Goal: Transaction & Acquisition: Purchase product/service

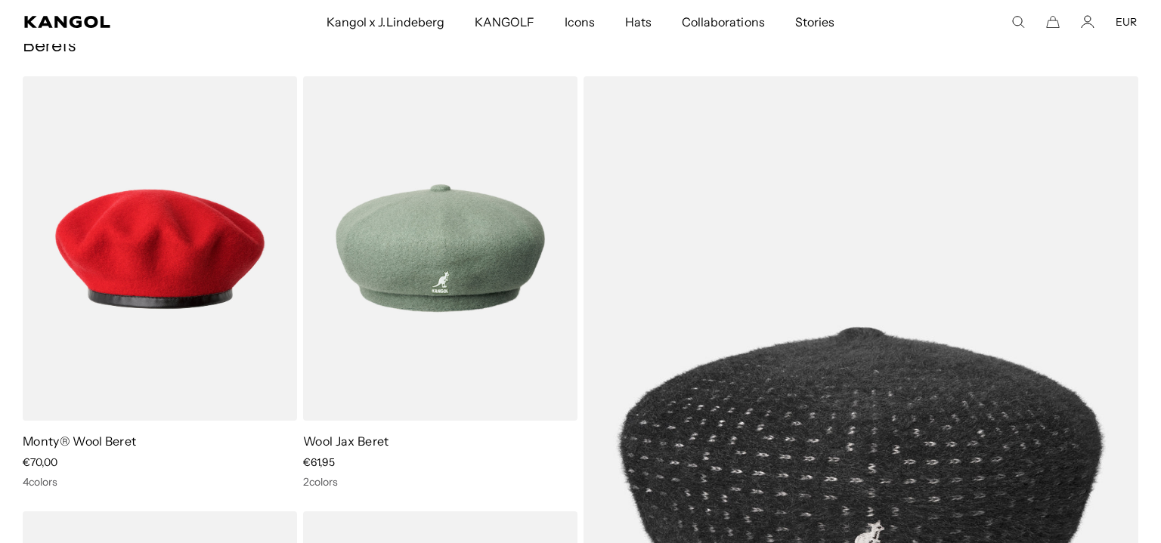
scroll to position [0, 311]
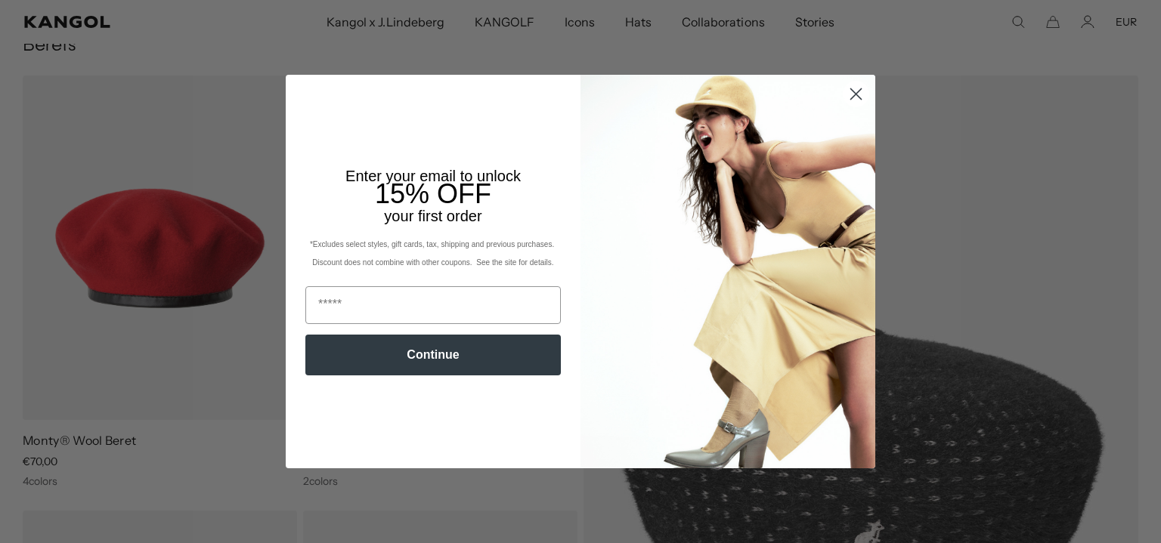
click at [853, 91] on icon "Close dialog" at bounding box center [856, 94] width 11 height 11
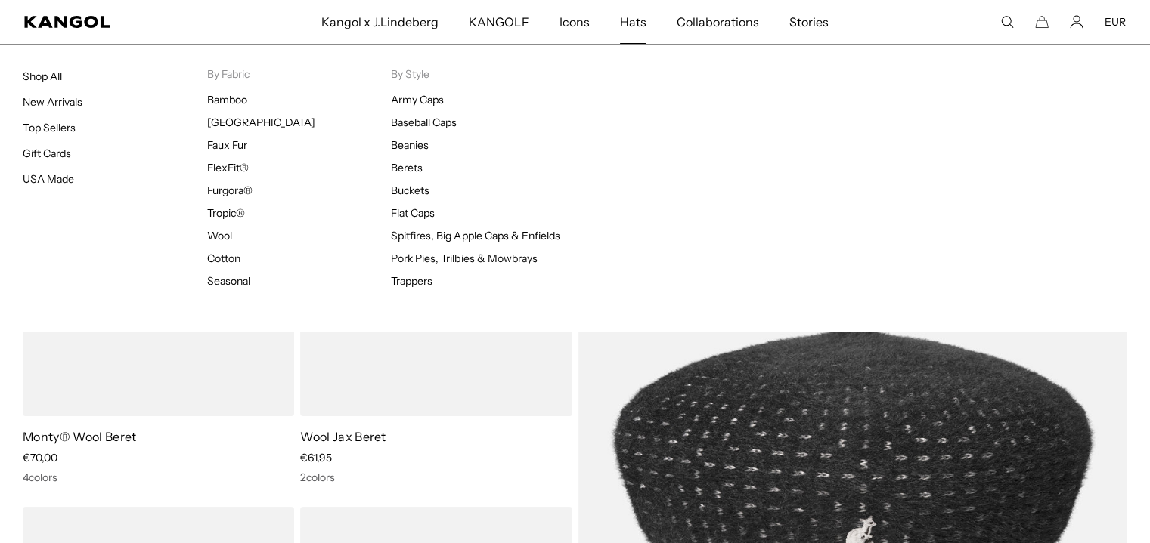
scroll to position [0, 0]
click at [630, 23] on span "Hats" at bounding box center [633, 22] width 26 height 44
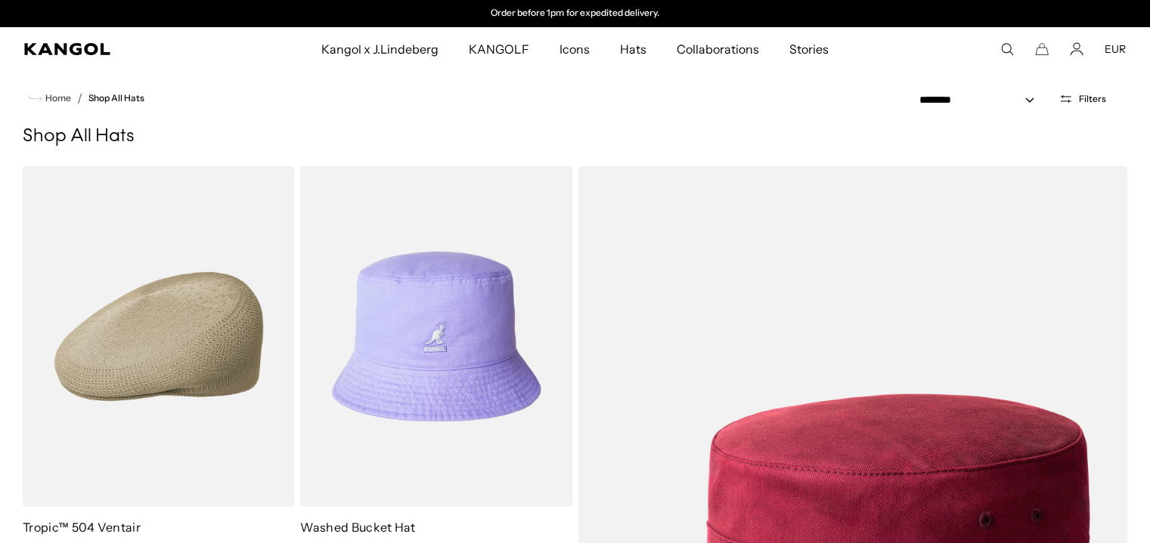
click at [1074, 95] on button "Filters" at bounding box center [1082, 99] width 66 height 14
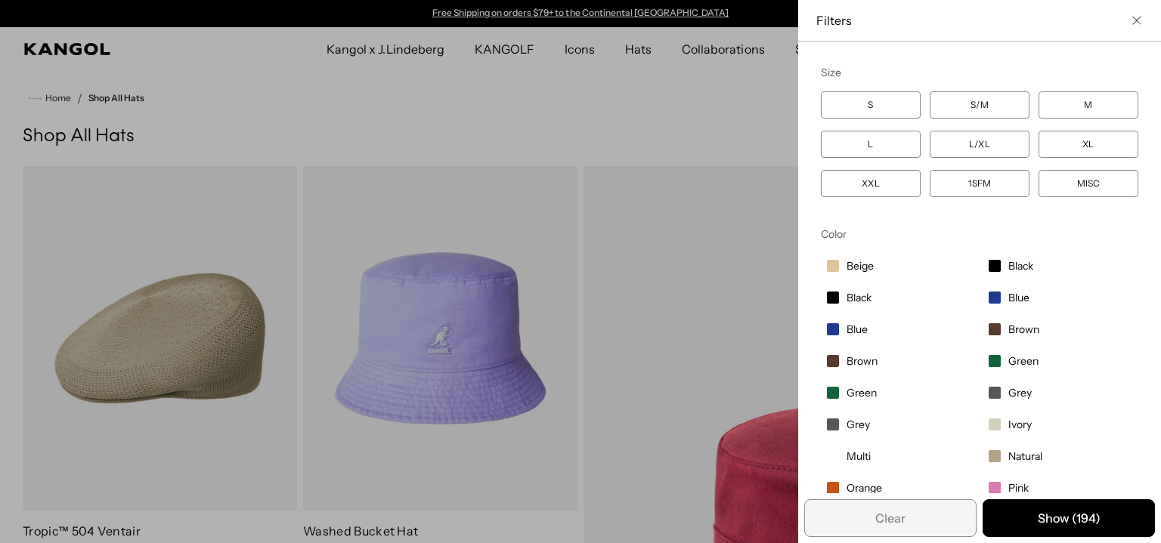
click at [989, 292] on span "Filter options" at bounding box center [995, 298] width 12 height 12
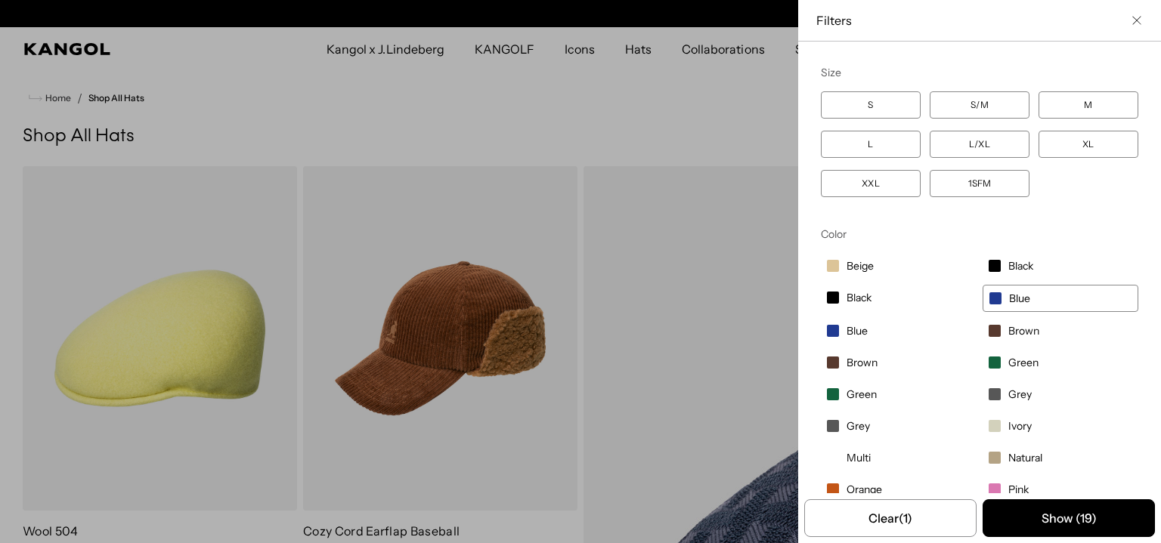
scroll to position [0, 311]
click at [900, 136] on label "L" at bounding box center [871, 144] width 100 height 27
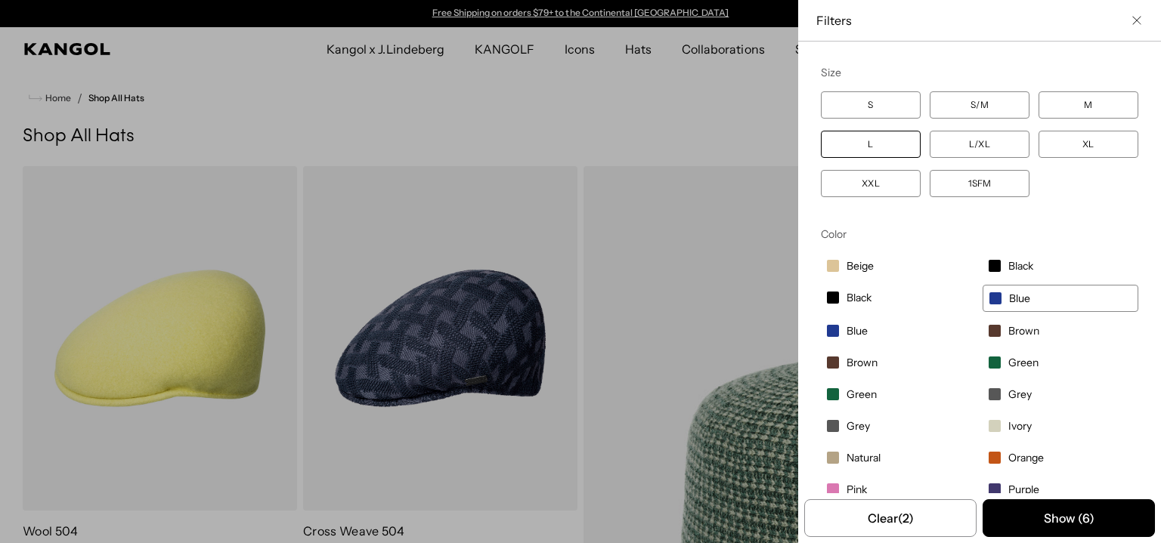
click at [883, 150] on label "L" at bounding box center [871, 144] width 100 height 27
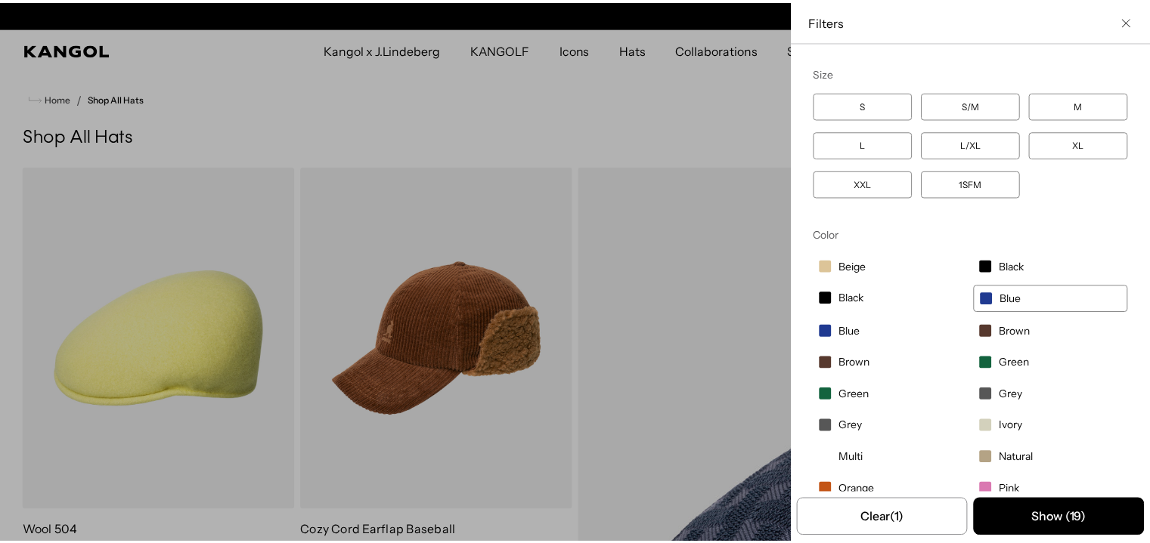
scroll to position [0, 311]
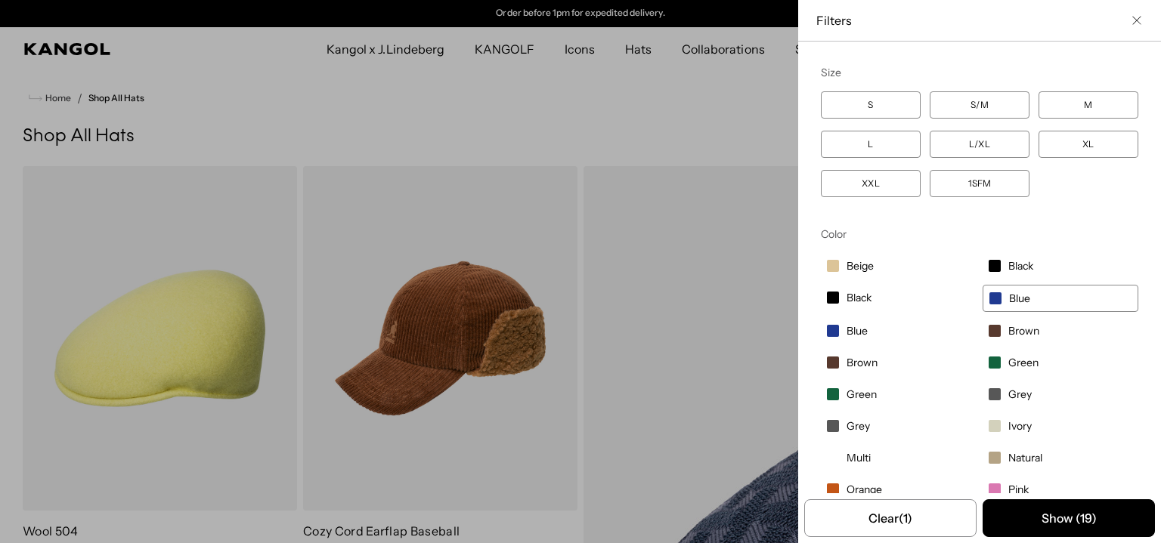
click at [986, 326] on label "Brown" at bounding box center [1061, 331] width 156 height 26
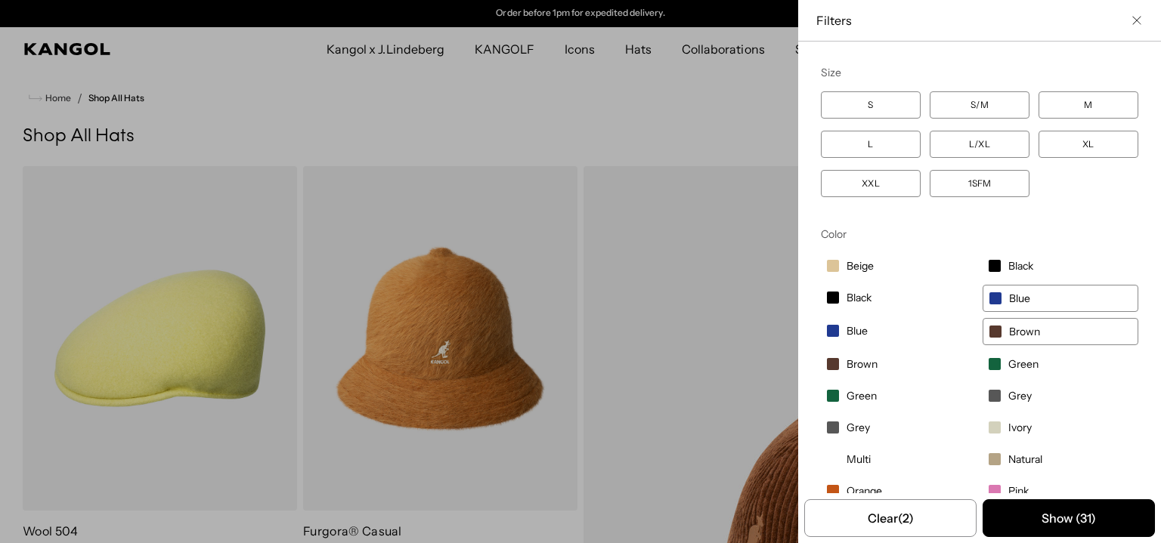
click at [1029, 520] on button "Show ( 31 )" at bounding box center [1069, 519] width 172 height 38
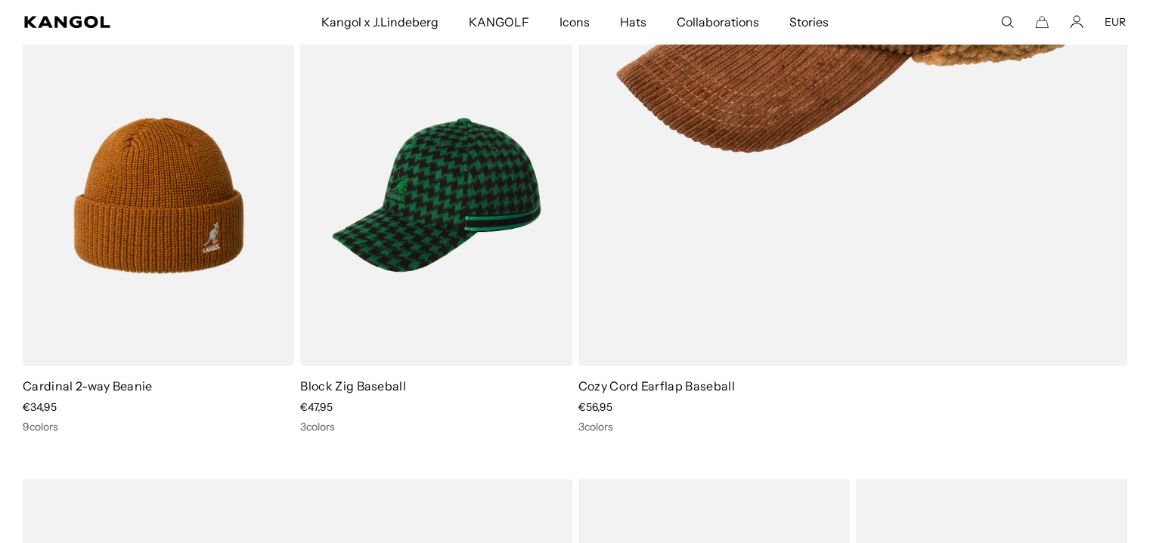
scroll to position [530, 0]
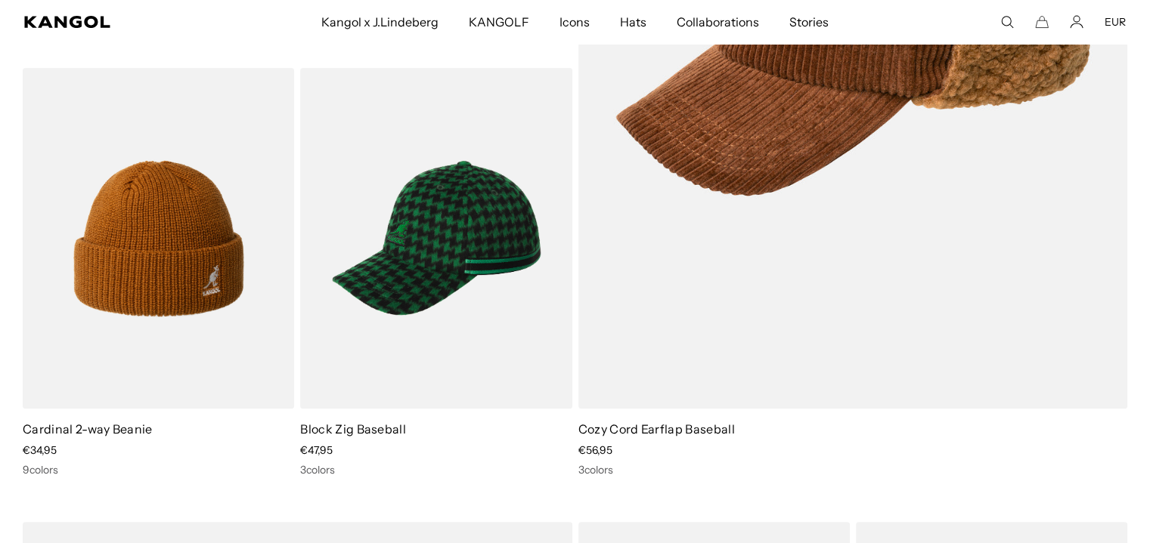
click at [0, 0] on img at bounding box center [0, 0] width 0 height 0
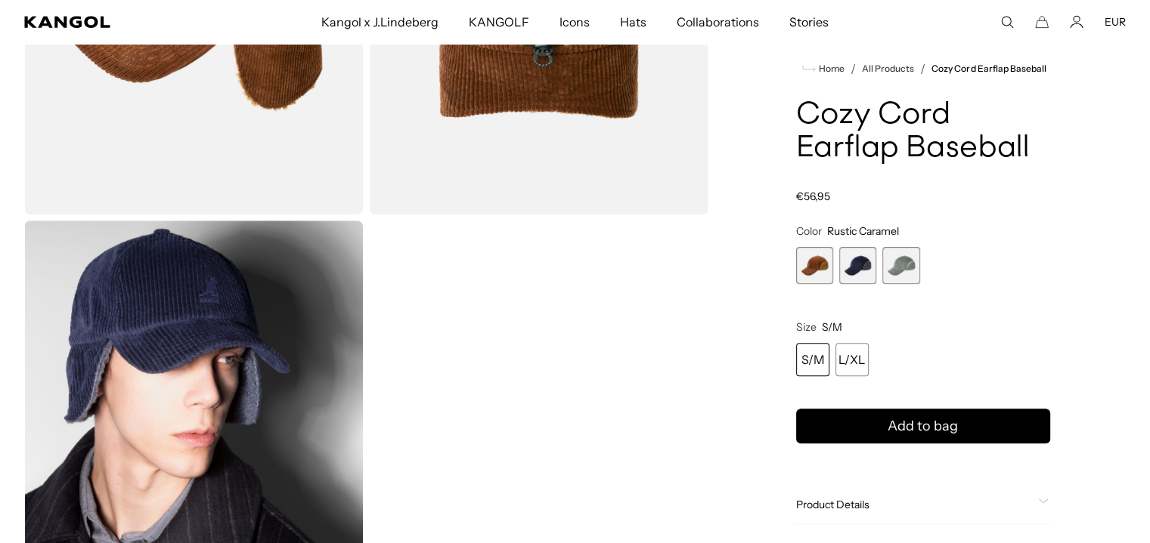
scroll to position [761, 0]
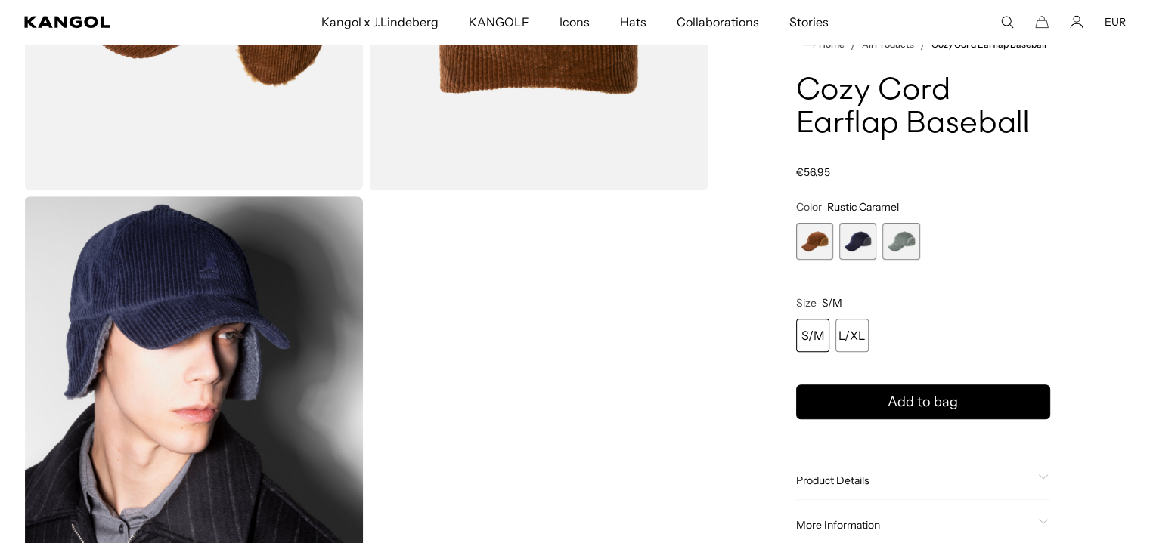
click at [904, 241] on span "3 of 3" at bounding box center [900, 241] width 37 height 37
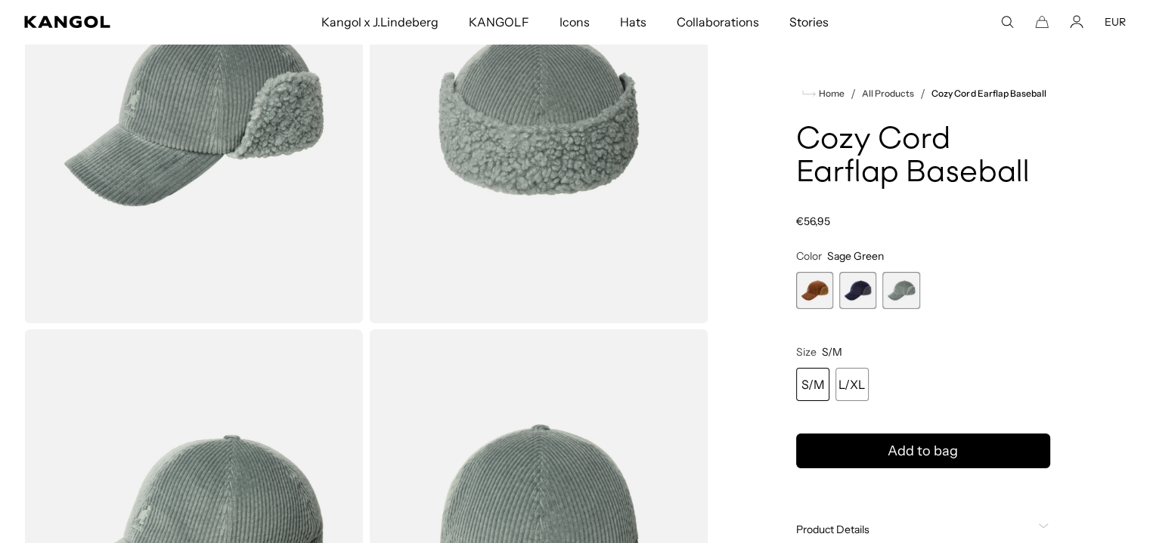
click at [861, 299] on span "2 of 3" at bounding box center [857, 290] width 37 height 37
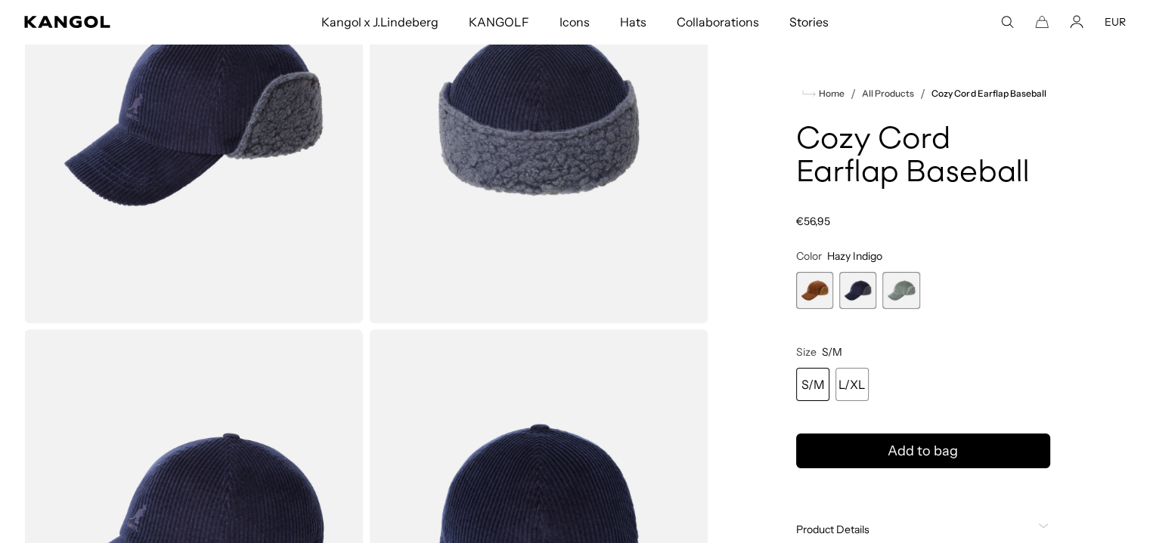
click at [825, 292] on span "1 of 3" at bounding box center [814, 290] width 37 height 37
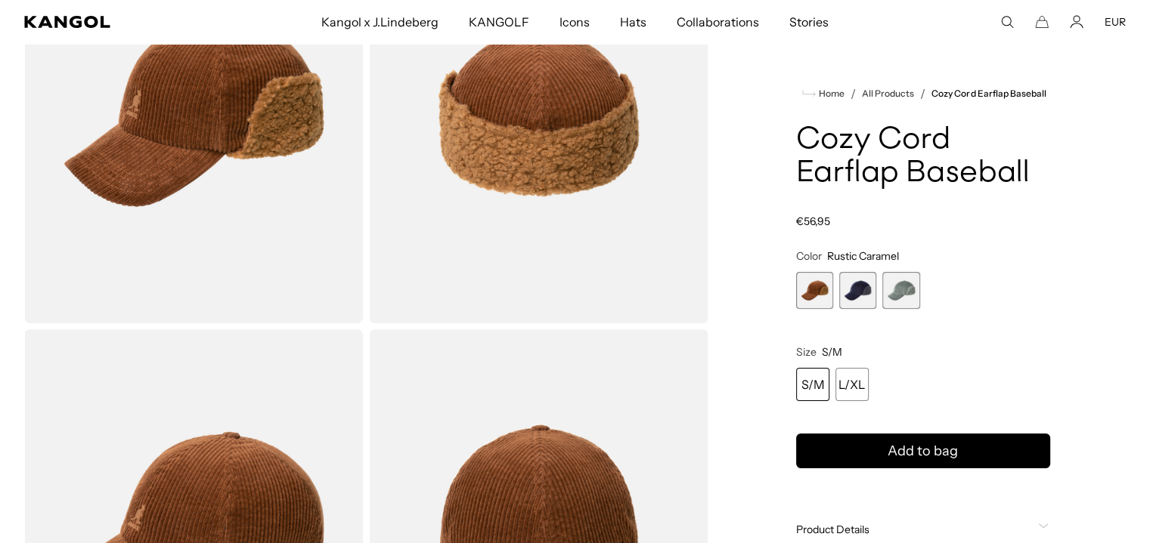
scroll to position [0, 311]
click at [857, 283] on span "2 of 3" at bounding box center [857, 290] width 37 height 37
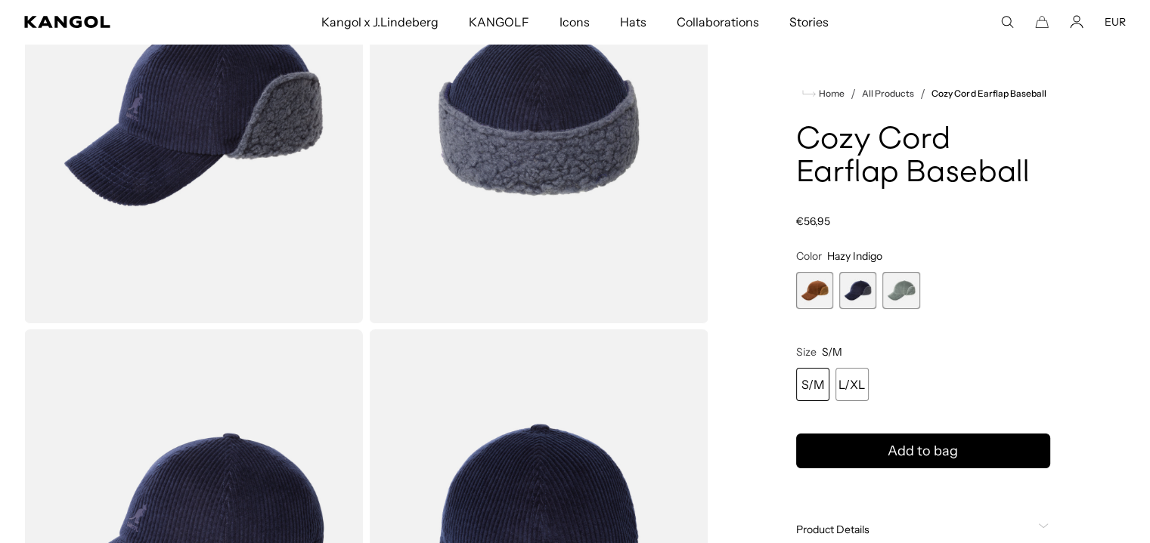
click at [822, 283] on span "1 of 3" at bounding box center [814, 290] width 37 height 37
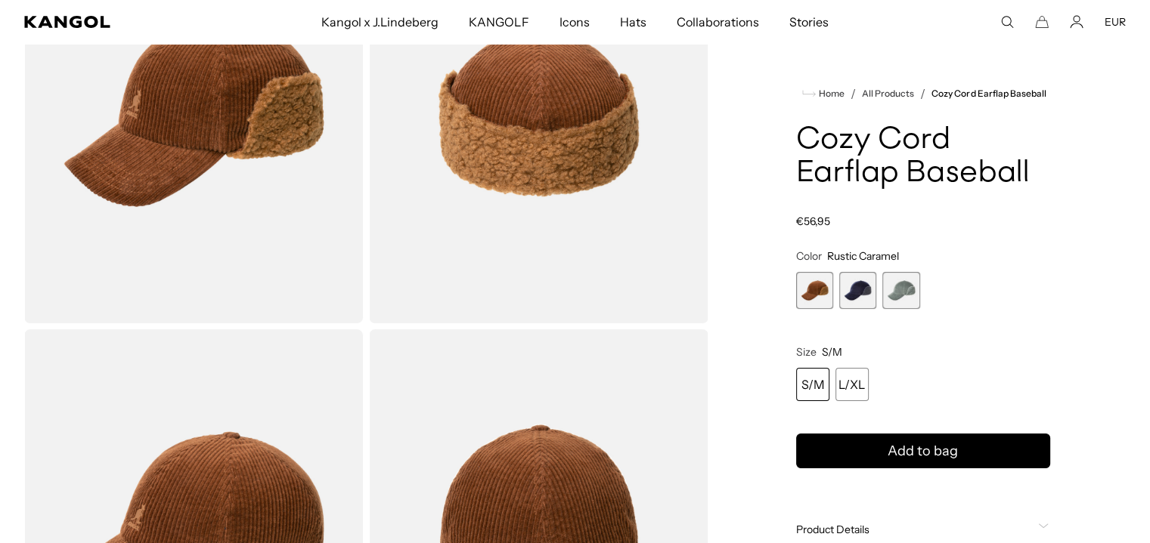
scroll to position [0, 311]
click at [856, 288] on span "2 of 3" at bounding box center [857, 290] width 37 height 37
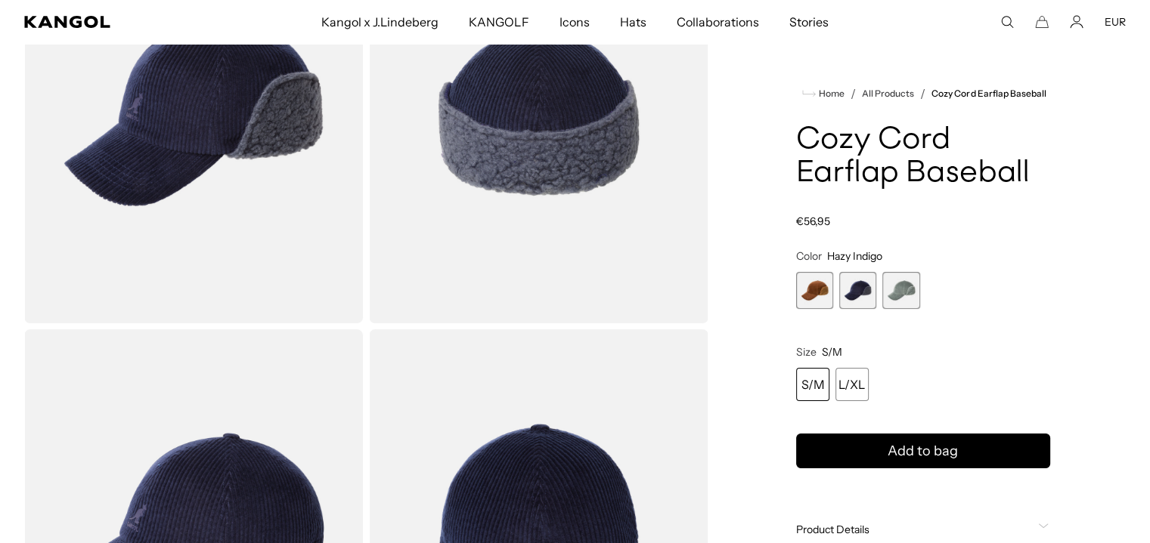
click at [844, 393] on div "L/XL" at bounding box center [851, 384] width 33 height 33
click at [848, 437] on button "Add to bag" at bounding box center [923, 451] width 254 height 35
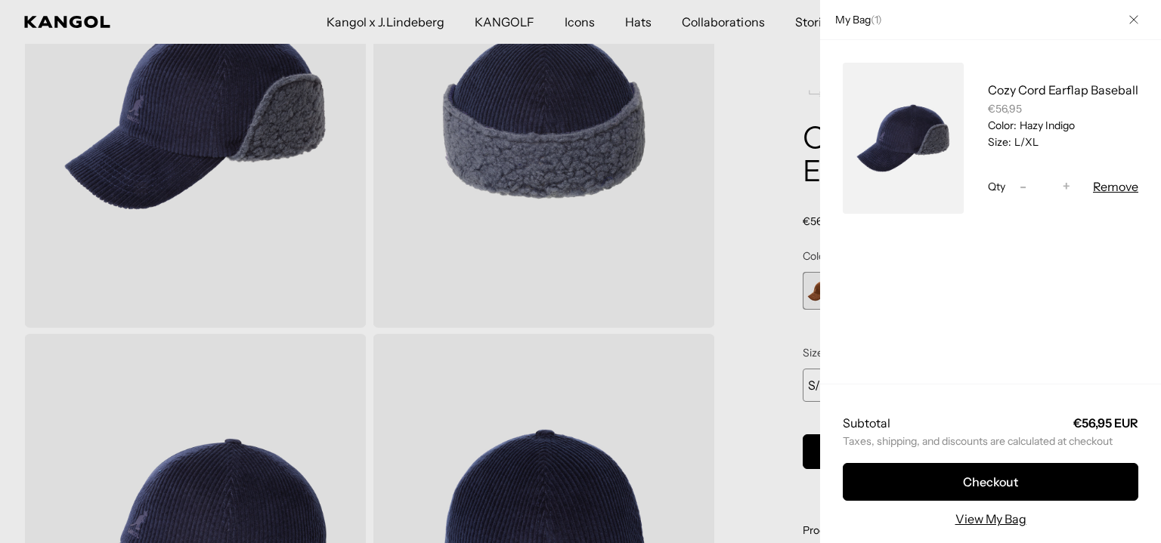
click at [1129, 18] on icon "Close" at bounding box center [1133, 19] width 9 height 9
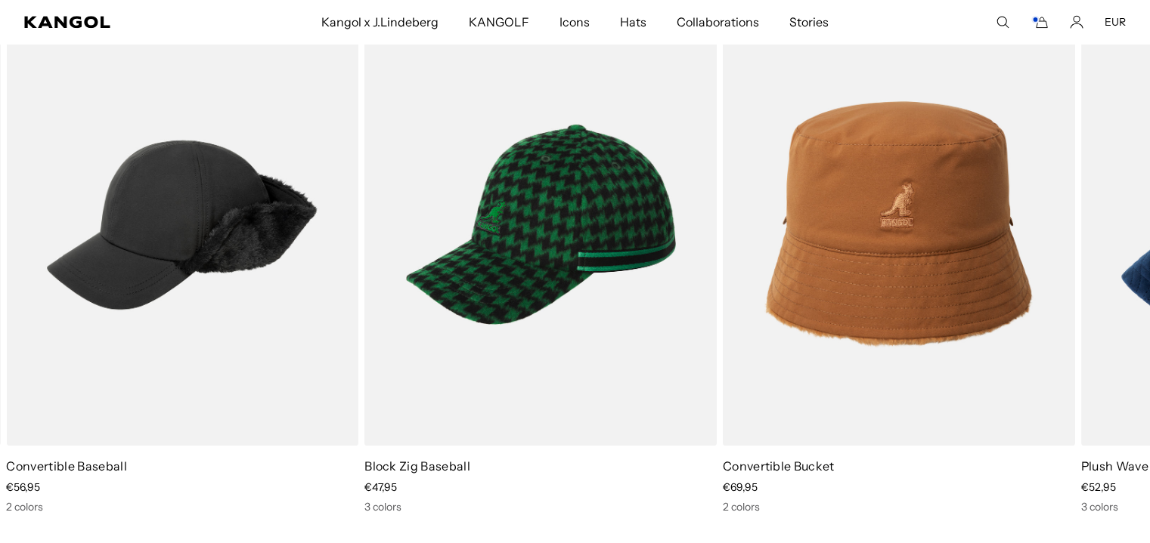
scroll to position [0, 311]
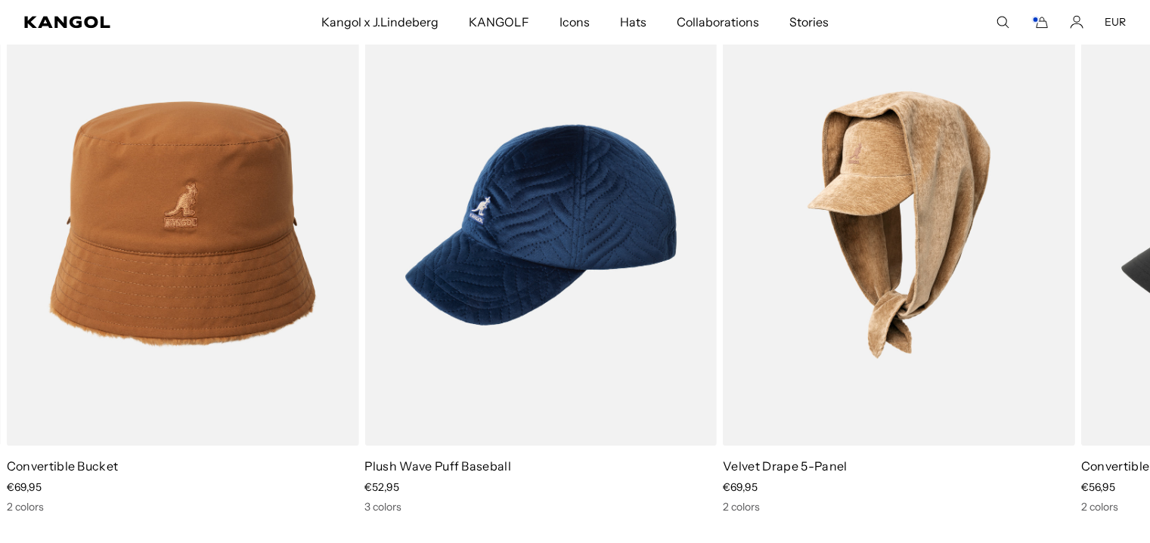
scroll to position [0, 0]
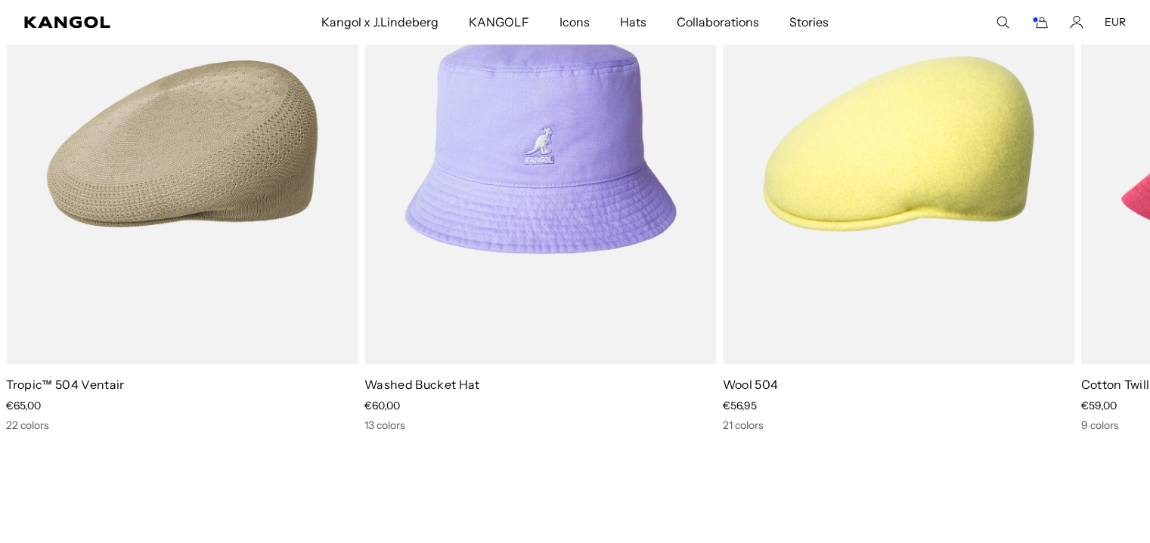
click at [0, 0] on img "3 of 10" at bounding box center [0, 0] width 0 height 0
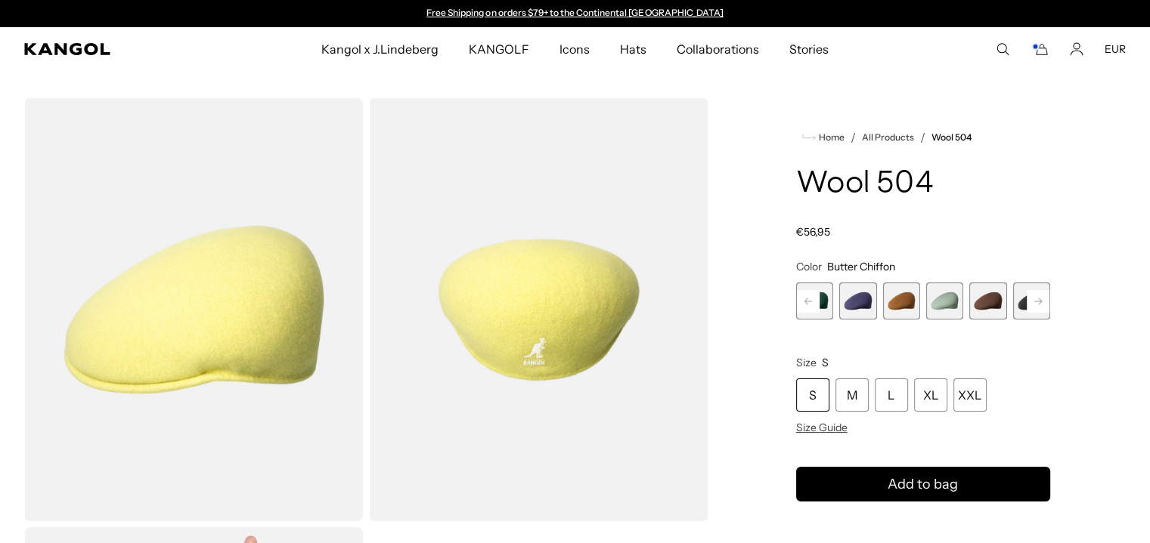
click at [1042, 50] on icon "Cart" at bounding box center [1039, 49] width 18 height 14
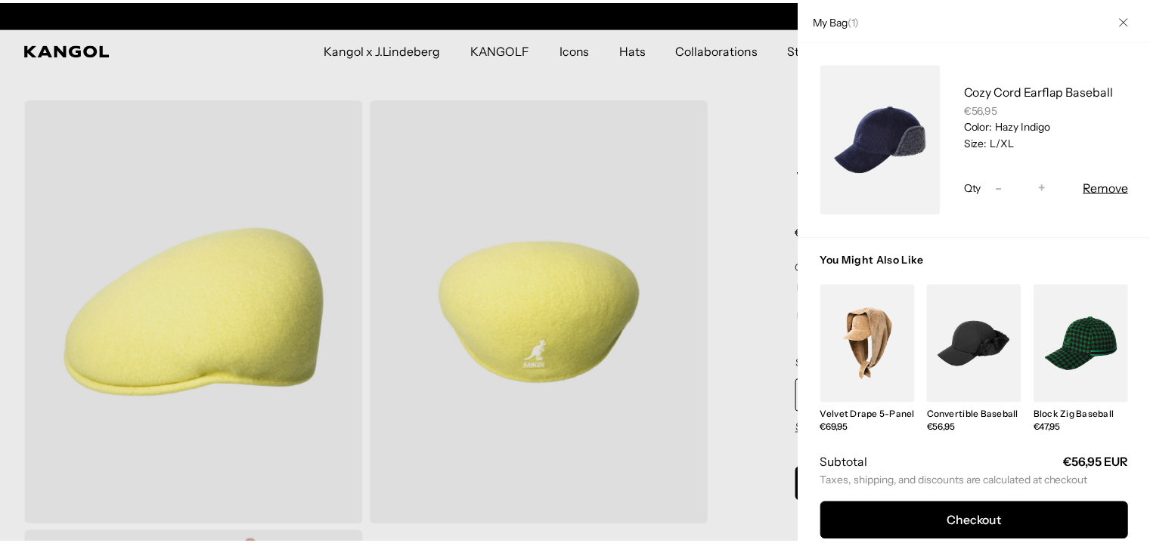
scroll to position [0, 311]
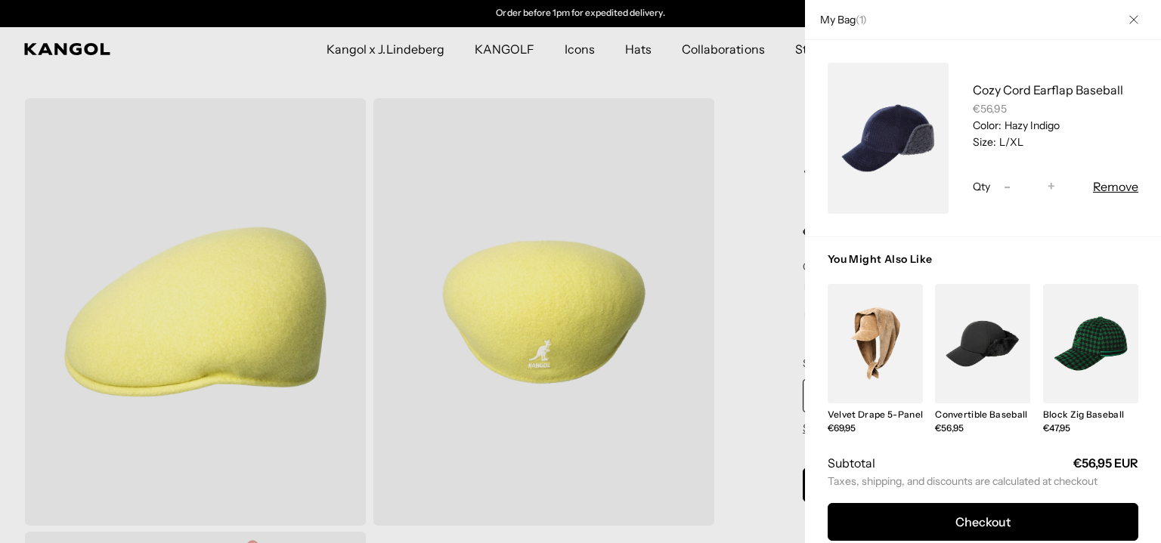
click at [1129, 17] on icon "Close" at bounding box center [1133, 19] width 9 height 9
